Goal: Task Accomplishment & Management: Complete application form

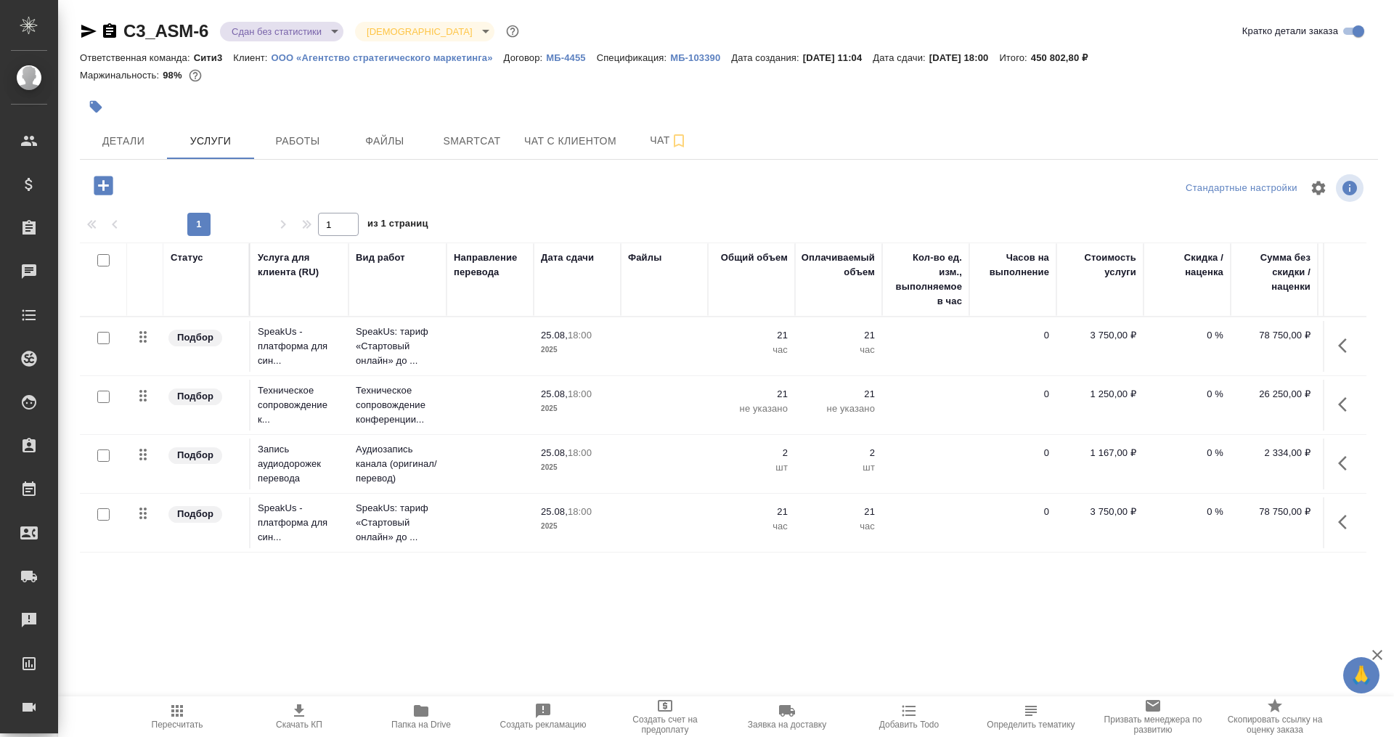
click at [288, 716] on span "Скачать КП" at bounding box center [299, 716] width 105 height 28
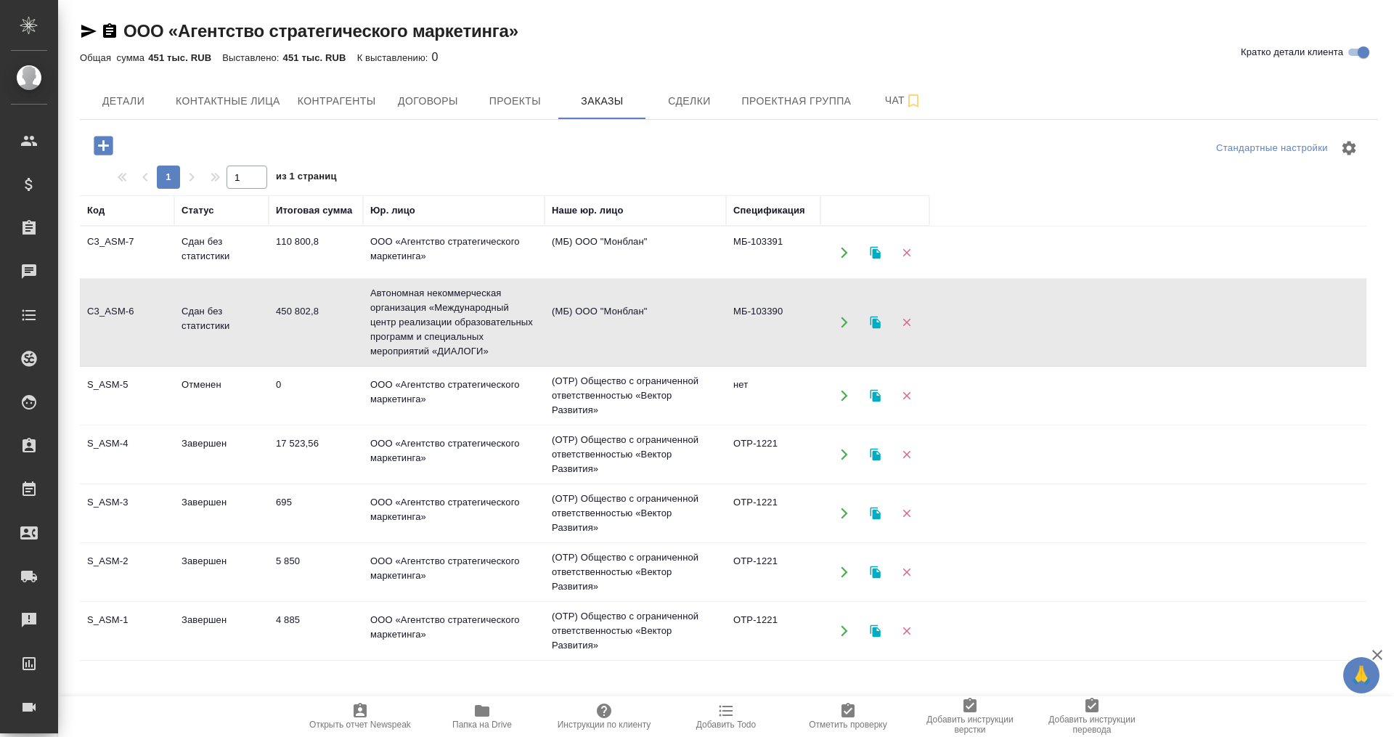
click at [309, 244] on td "110 800,8" at bounding box center [316, 252] width 94 height 51
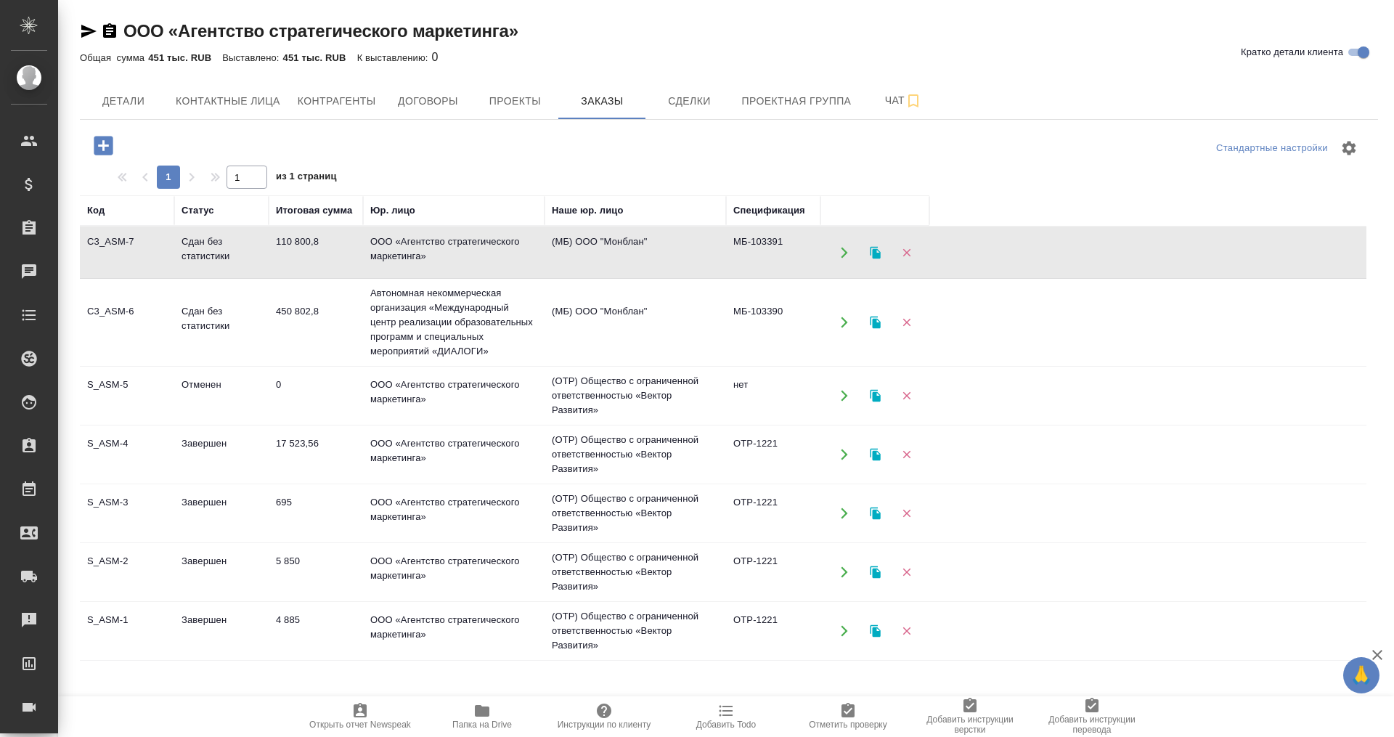
click at [309, 244] on td "110 800,8" at bounding box center [316, 252] width 94 height 51
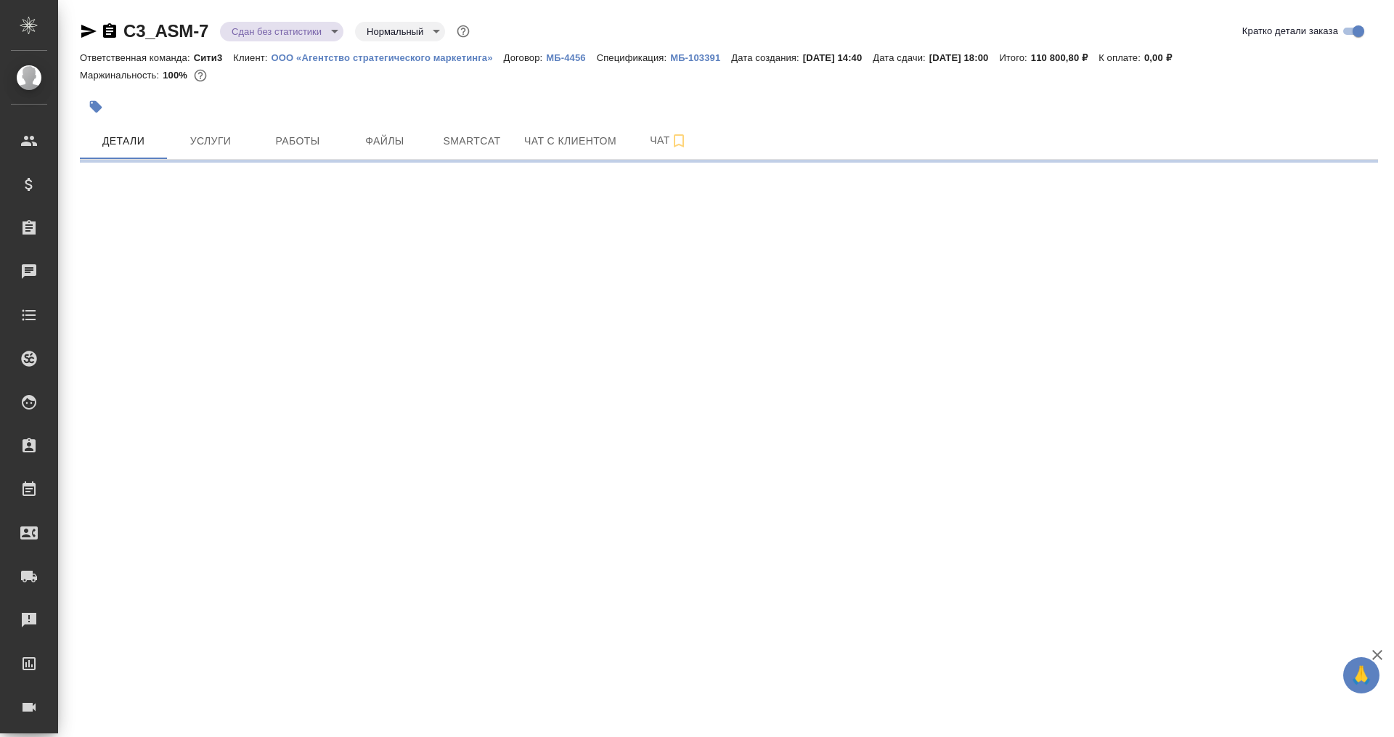
select select "RU"
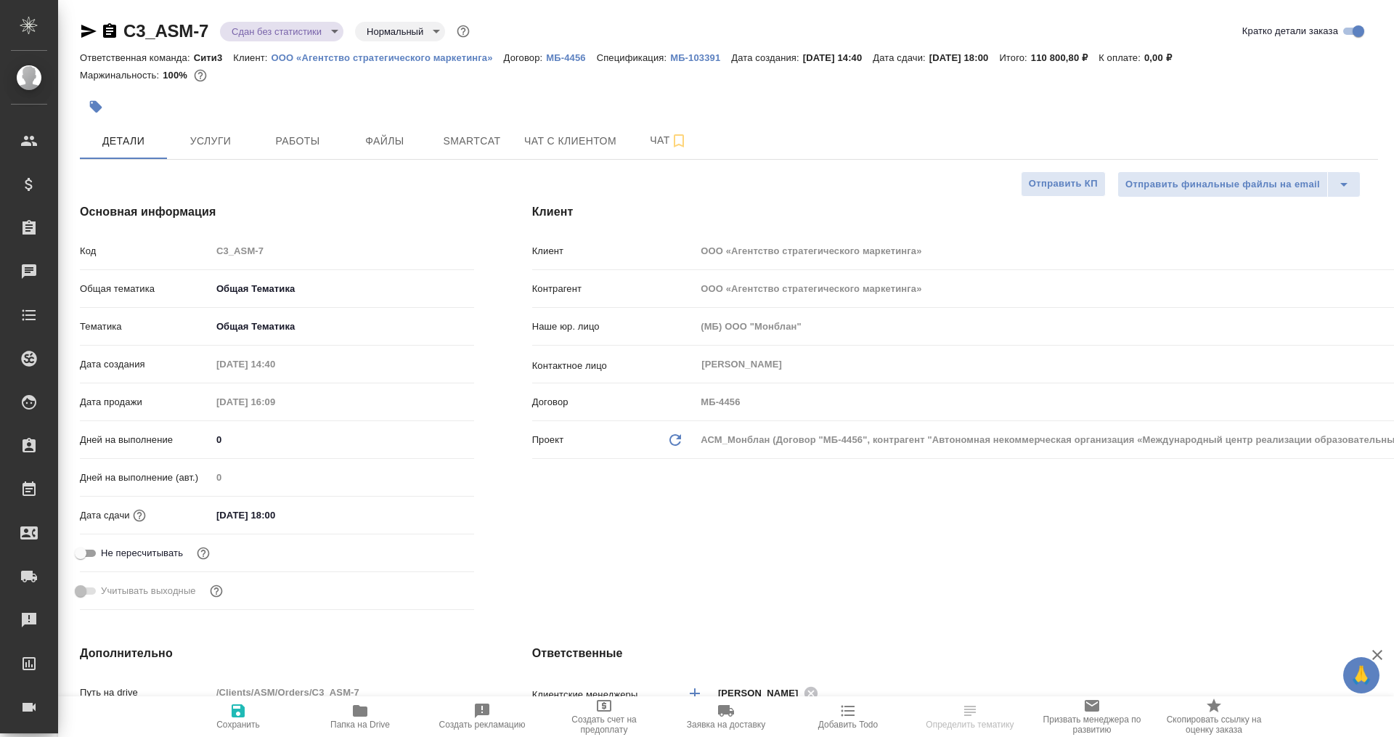
type input "[PERSON_NAME]"
type textarea "x"
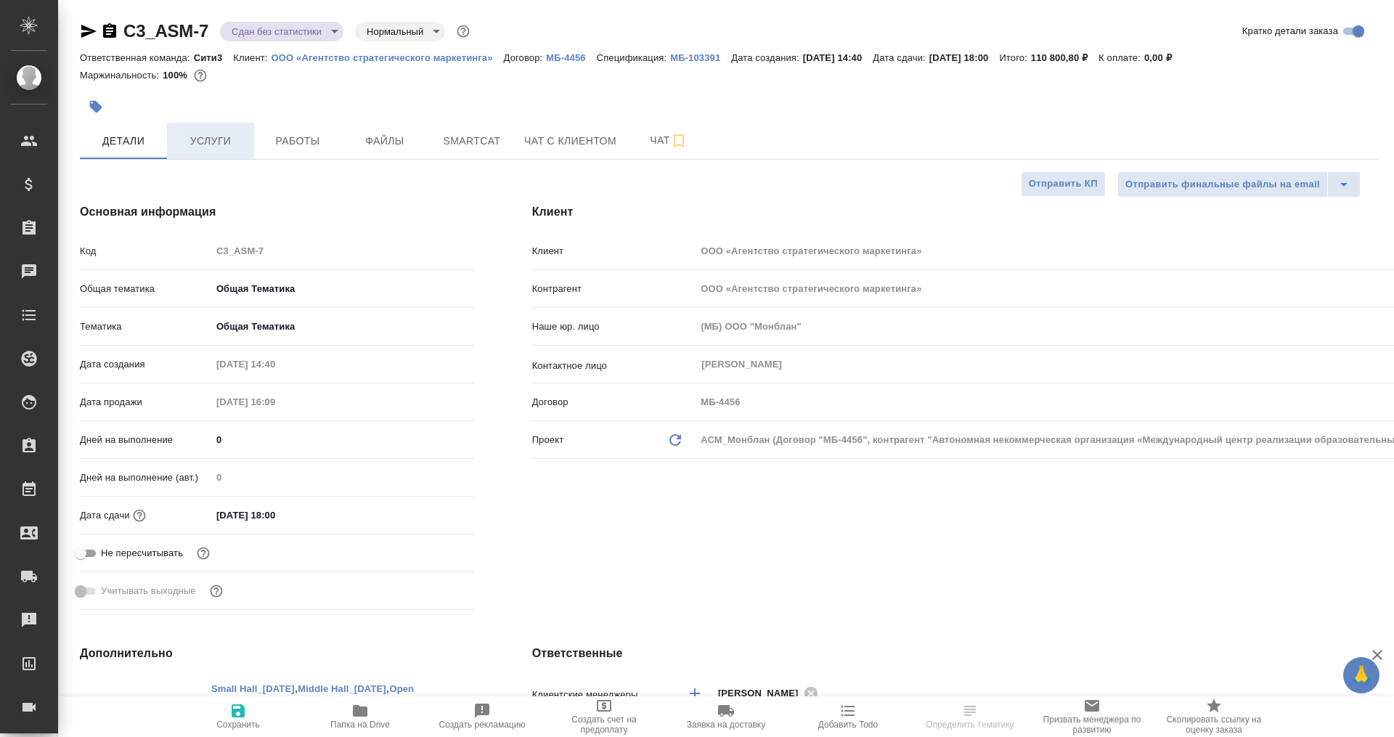
click at [213, 152] on button "Услуги" at bounding box center [210, 141] width 87 height 36
click at [230, 141] on span "Услуги" at bounding box center [211, 141] width 70 height 18
click at [217, 138] on span "Услуги" at bounding box center [211, 141] width 70 height 18
click at [210, 136] on span "Услуги" at bounding box center [211, 141] width 70 height 18
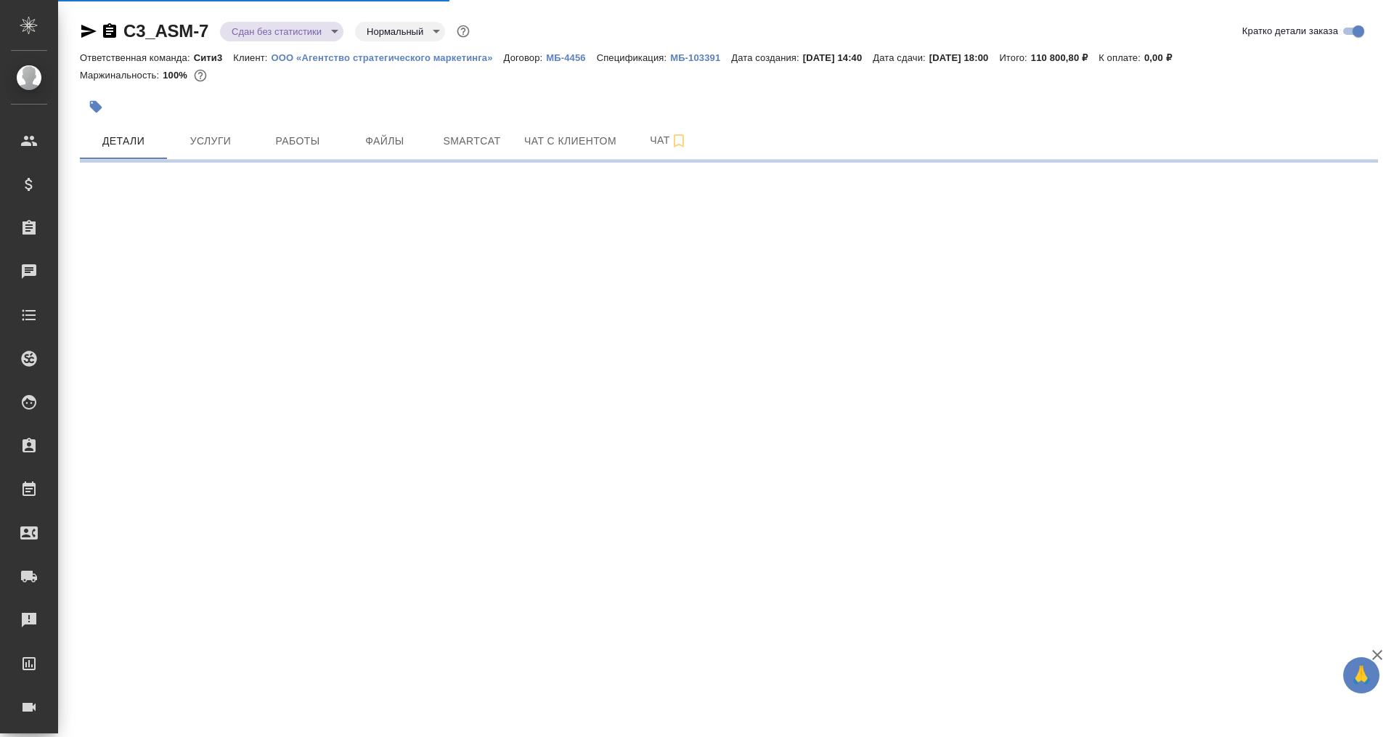
select select "RU"
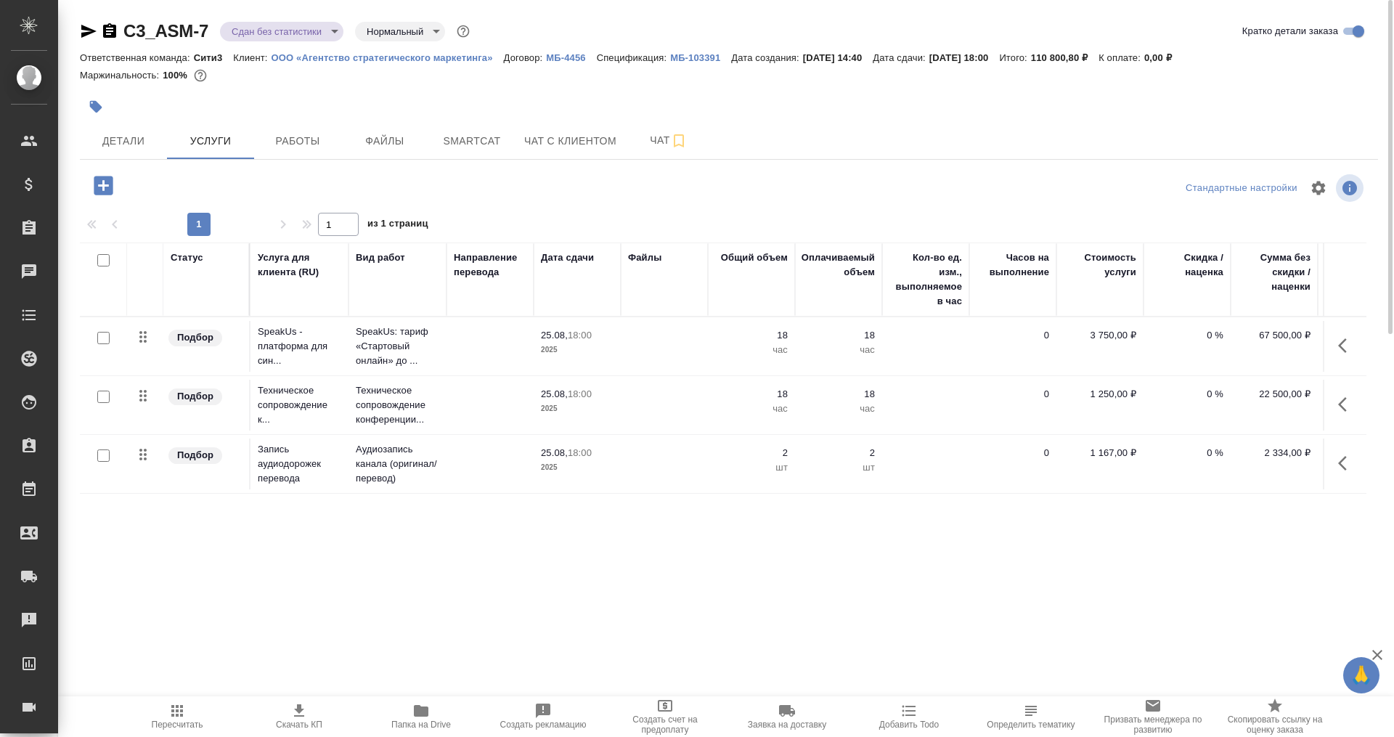
click at [295, 709] on icon "button" at bounding box center [299, 710] width 10 height 12
